Goal: Use online tool/utility

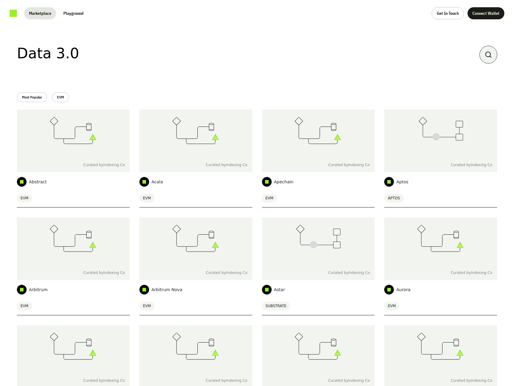
click at [491, 53] on icon at bounding box center [488, 54] width 7 height 7
click at [491, 55] on icon at bounding box center [488, 54] width 7 height 7
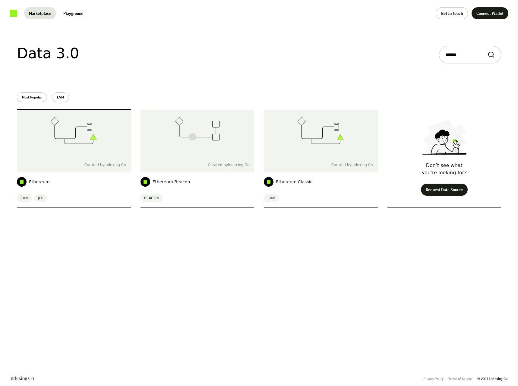
type input "*******"
click at [103, 161] on div "Curated by Indexing Co" at bounding box center [74, 165] width 114 height 14
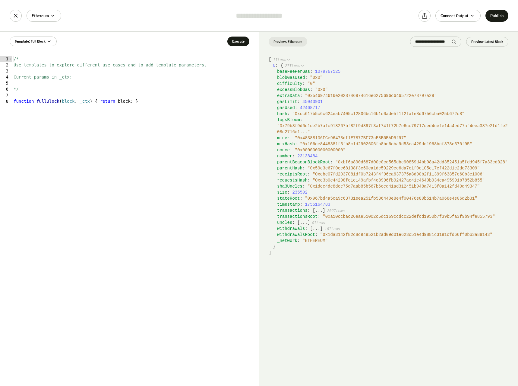
click at [124, 164] on div "/* Use templates to explore different use cases and to add template parameters.…" at bounding box center [135, 227] width 247 height 342
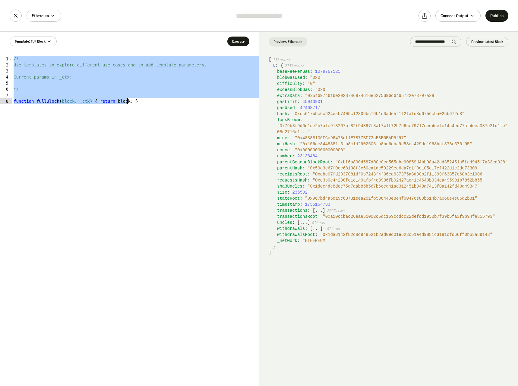
paste textarea
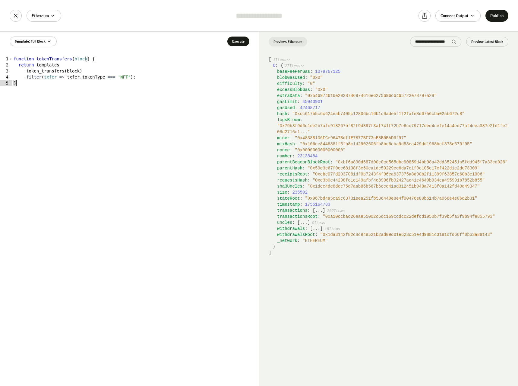
click at [114, 78] on div "function tokenTransfers ( block ) { return templates . token_transfers ( block …" at bounding box center [135, 227] width 247 height 342
click at [158, 198] on div "function tokenTransfers ( block ) { return templates . token_transfers ( block …" at bounding box center [135, 227] width 247 height 342
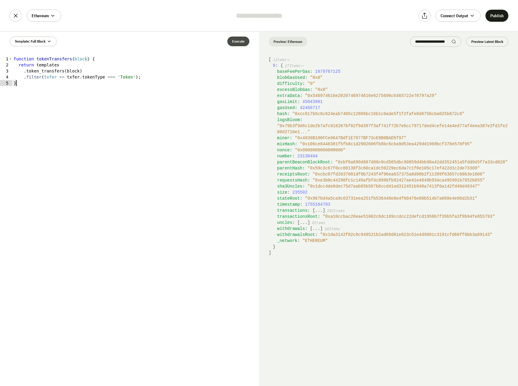
click at [241, 42] on button "Execute" at bounding box center [239, 42] width 22 height 10
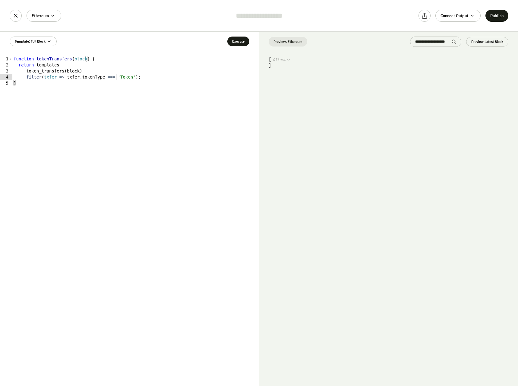
click at [117, 75] on div "function tokenTransfers ( block ) { return templates . token_transfers ( block …" at bounding box center [135, 227] width 247 height 342
type textarea "**********"
click at [238, 43] on button "Execute" at bounding box center [239, 42] width 22 height 10
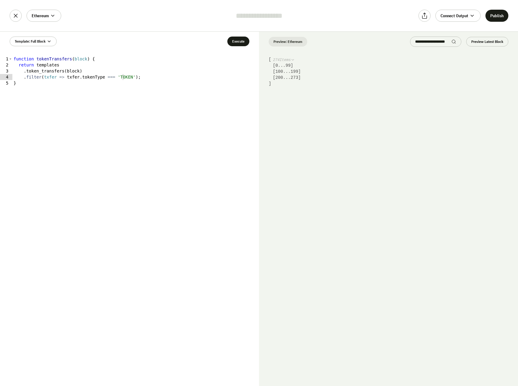
click at [287, 64] on button "0 ... 99" at bounding box center [283, 65] width 15 height 6
